Goal: Find contact information: Find contact information

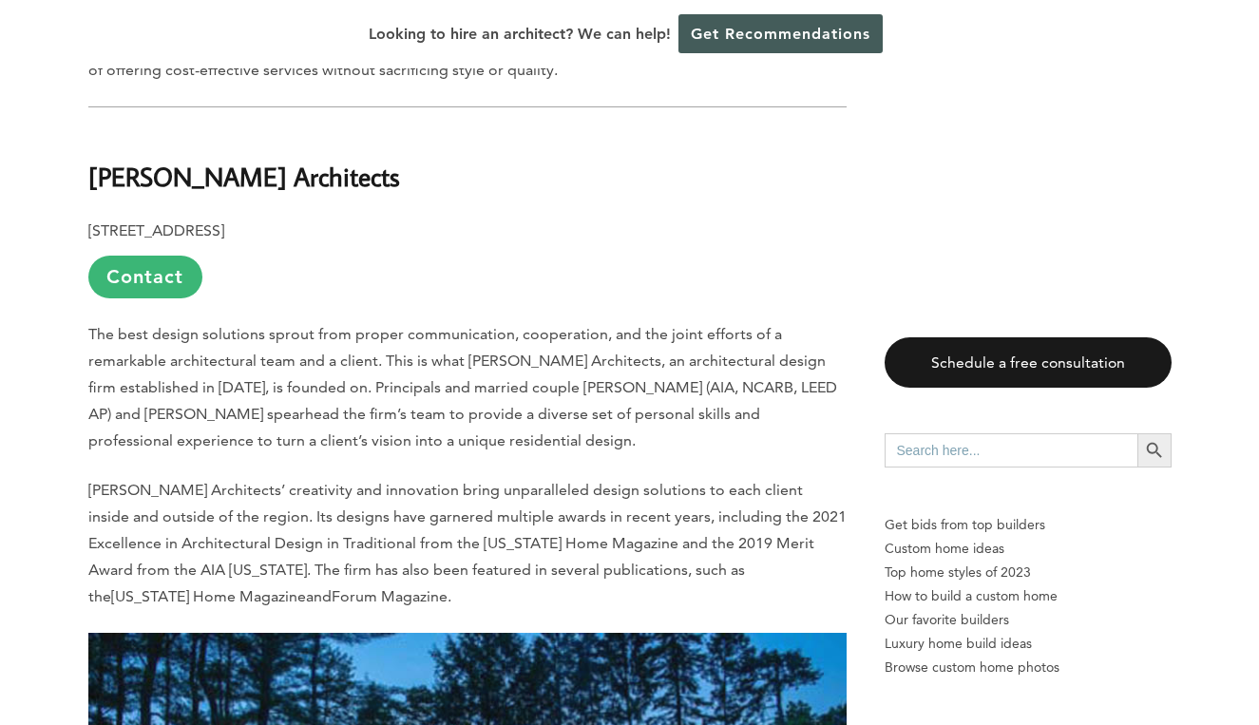
scroll to position [837, 1]
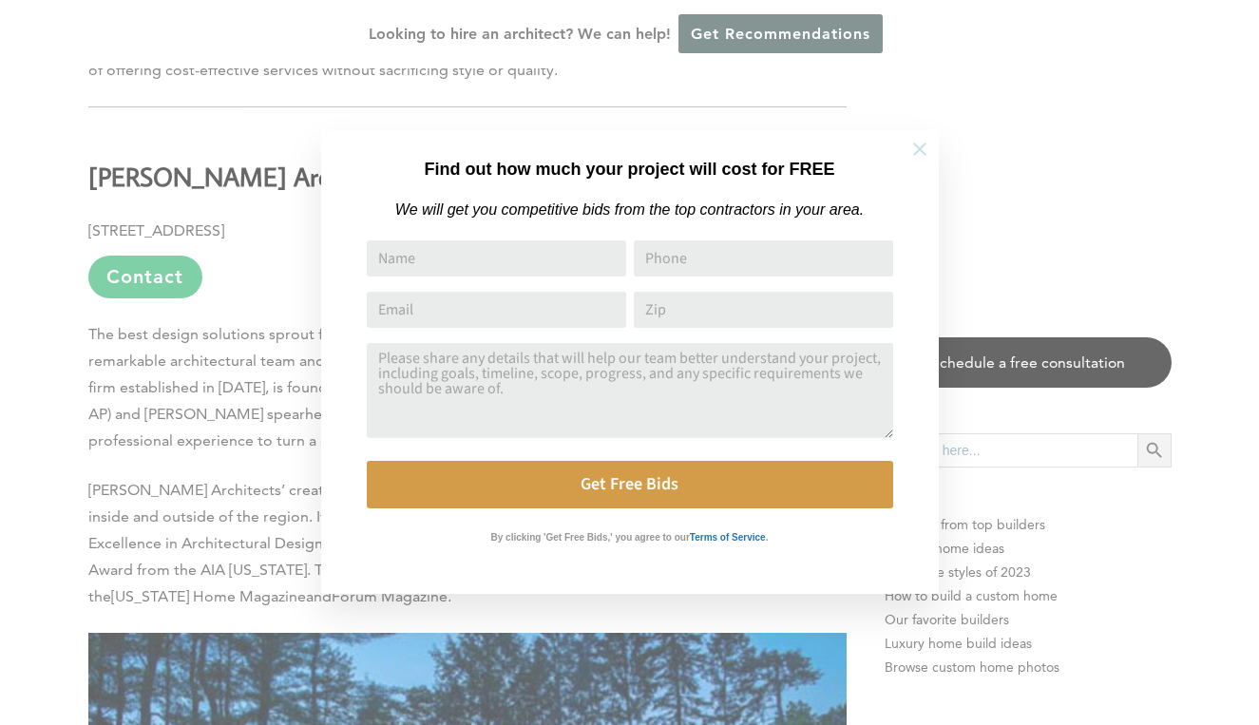
click at [913, 151] on icon at bounding box center [919, 149] width 21 height 21
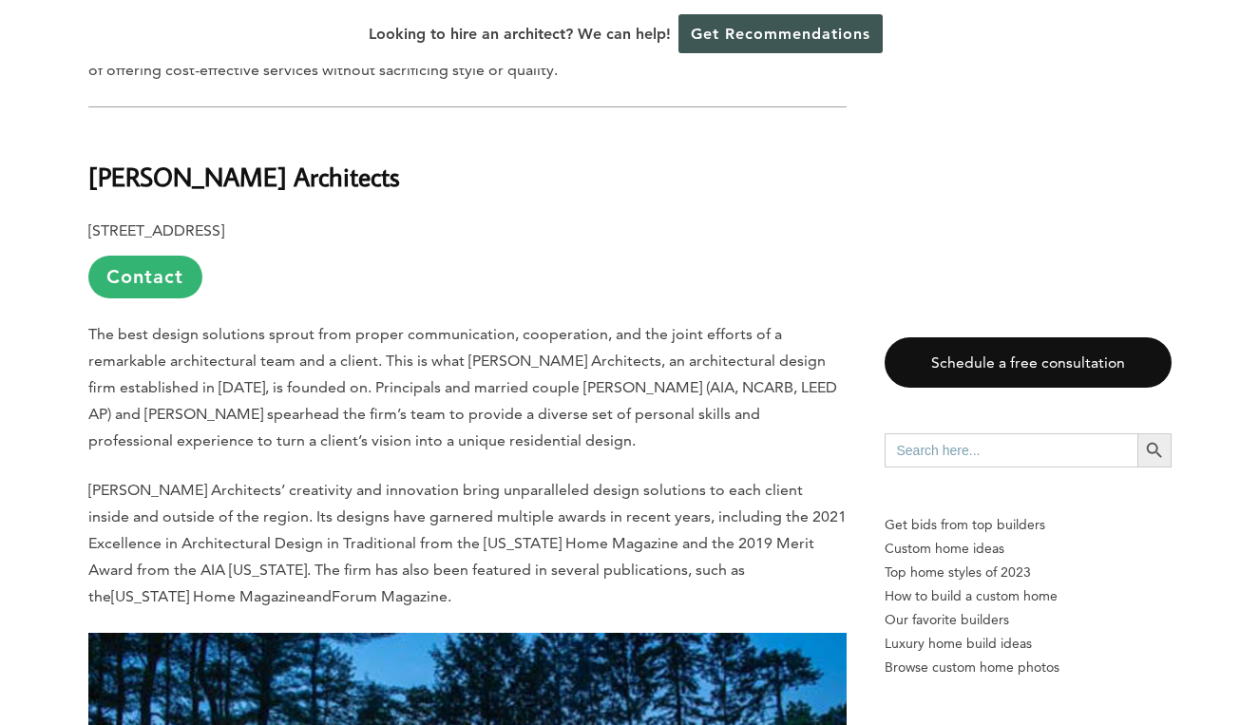
click at [168, 180] on b "[PERSON_NAME] Architects" at bounding box center [244, 176] width 312 height 33
click at [146, 278] on link "Contact" at bounding box center [145, 277] width 114 height 43
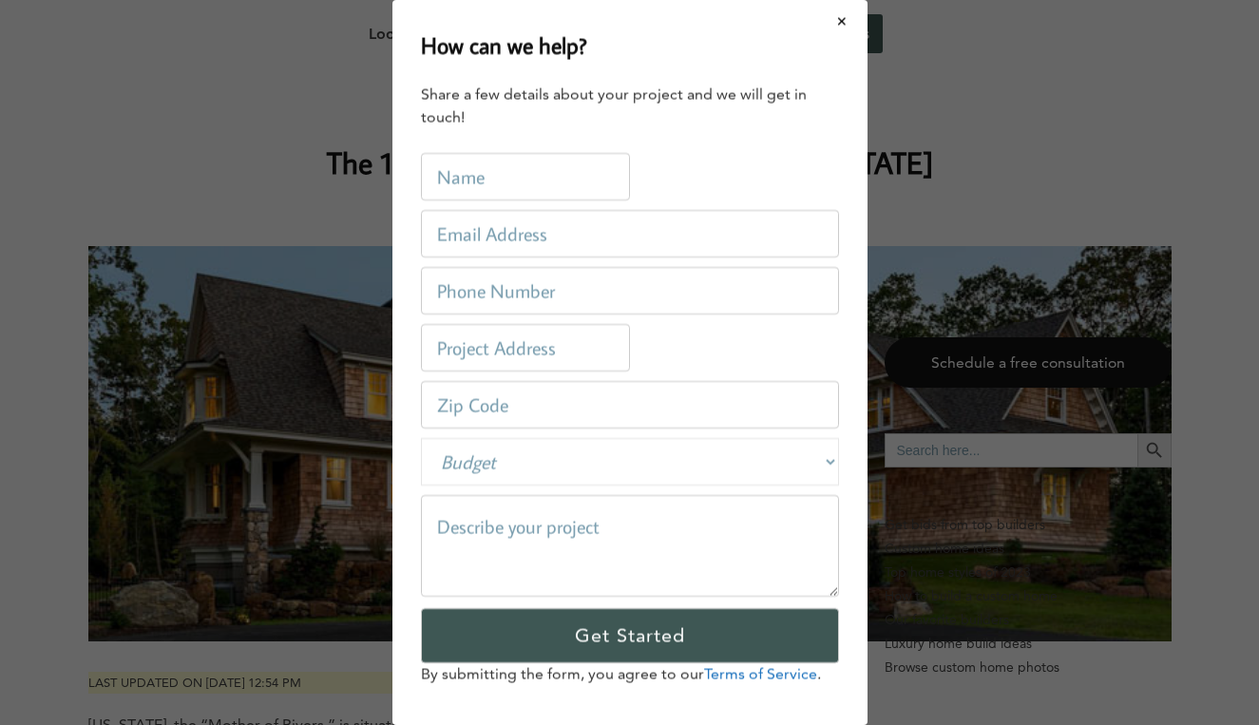
click at [838, 0] on html "Cookies at Home Builder Digest To provide the best experience on this website, …" at bounding box center [629, 0] width 1259 height 0
click at [844, 0] on html "Cookies at Home Builder Digest To provide the best experience on this website, …" at bounding box center [629, 0] width 1259 height 0
